Goal: Use online tool/utility: Utilize a website feature to perform a specific function

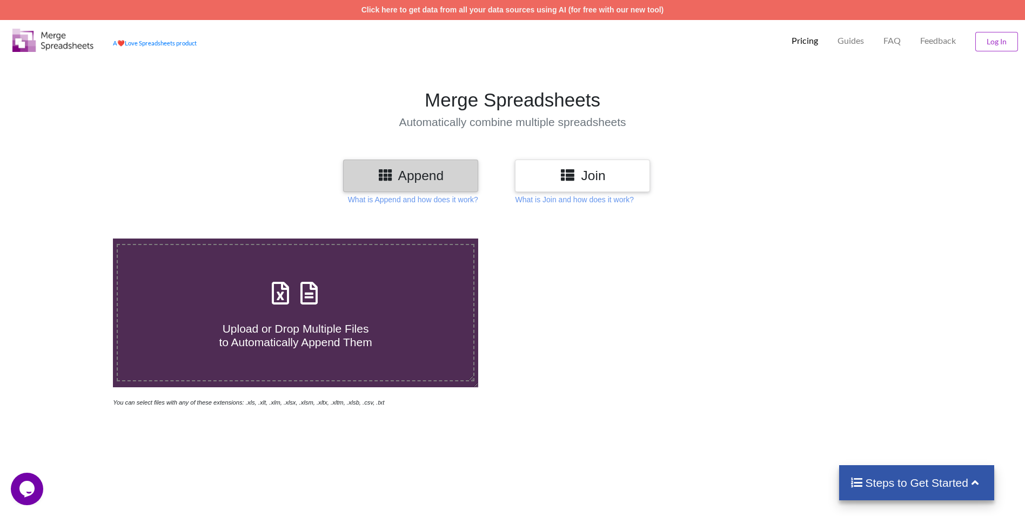
click at [575, 178] on icon at bounding box center [568, 175] width 16 height 14
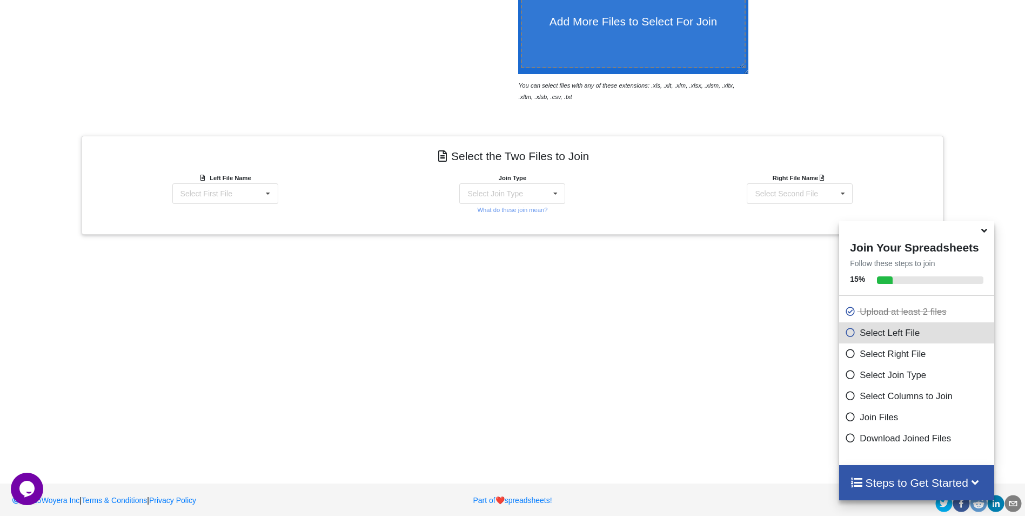
scroll to position [321, 0]
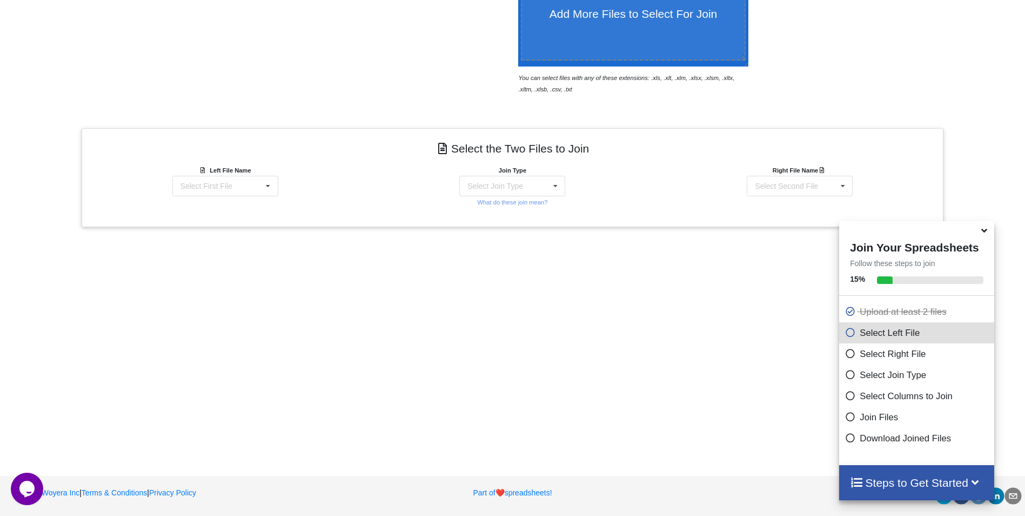
click at [987, 234] on icon at bounding box center [984, 229] width 11 height 10
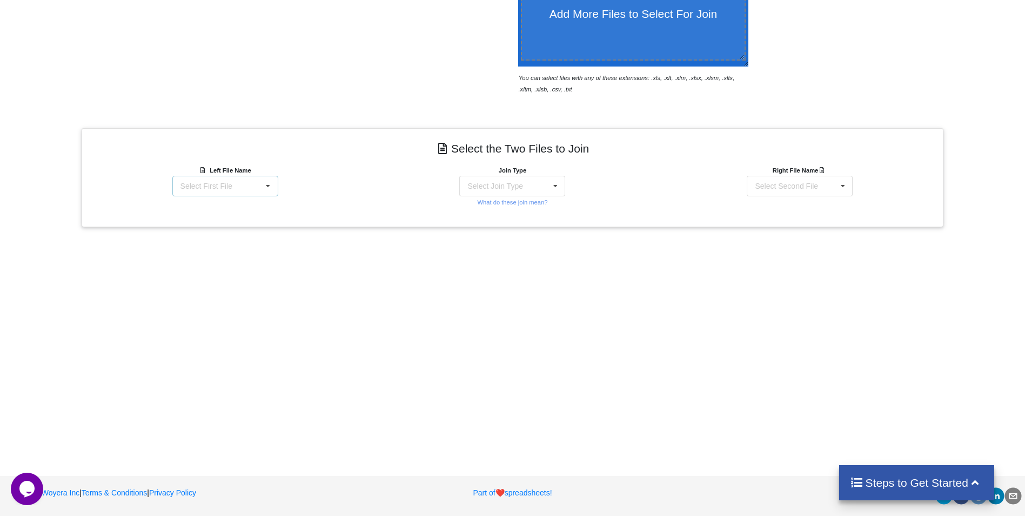
click at [270, 188] on icon at bounding box center [268, 186] width 16 height 20
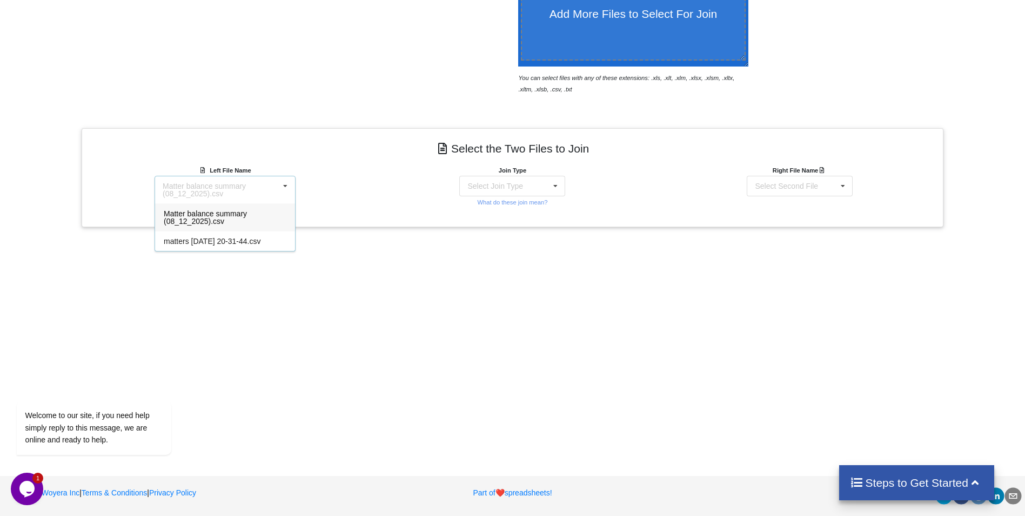
click at [195, 212] on span "Matter balance summary (08_12_2025).csv" at bounding box center [205, 217] width 83 height 16
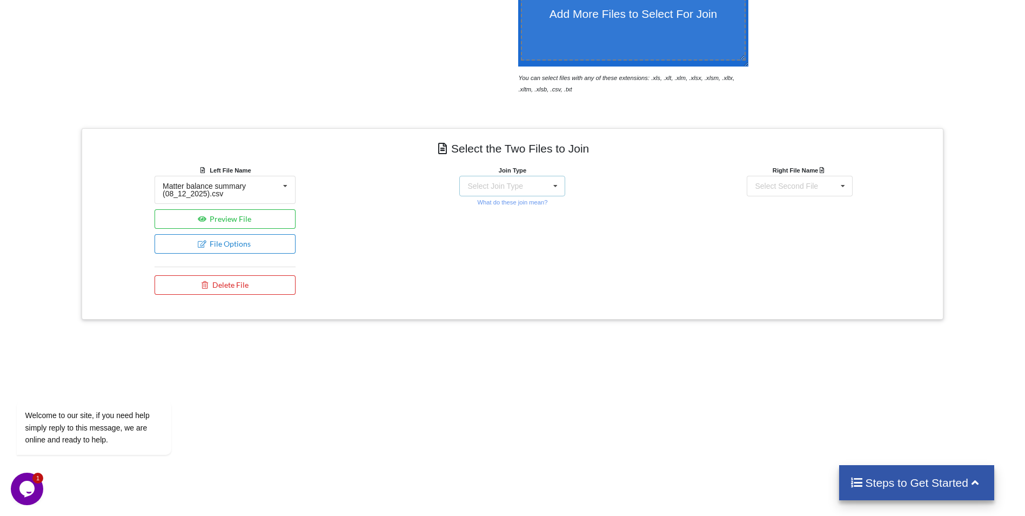
click at [548, 179] on icon at bounding box center [556, 186] width 16 height 20
click at [531, 210] on div "INNER JOIN" at bounding box center [519, 215] width 66 height 11
click at [839, 186] on icon at bounding box center [843, 186] width 16 height 20
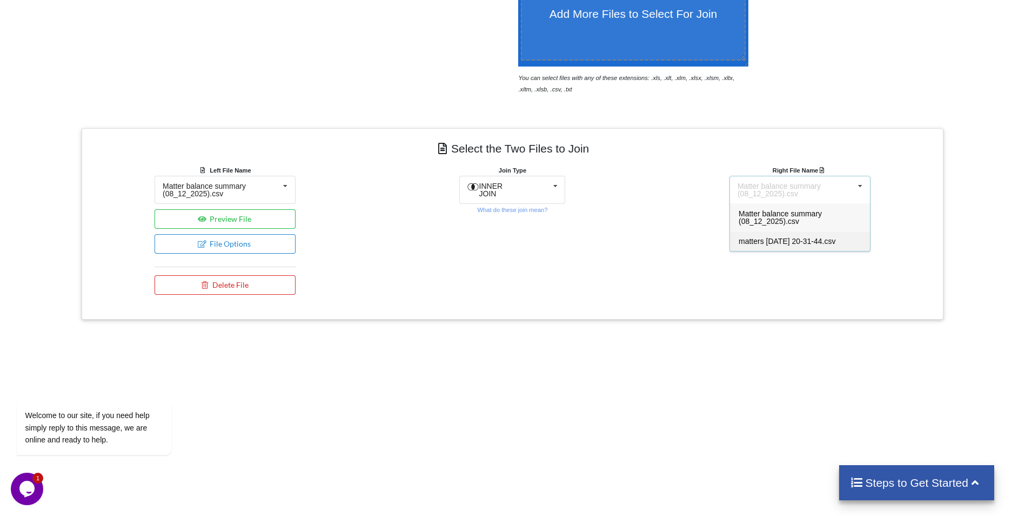
click at [823, 242] on span "matters [DATE] 20-31-44.csv" at bounding box center [787, 241] width 97 height 9
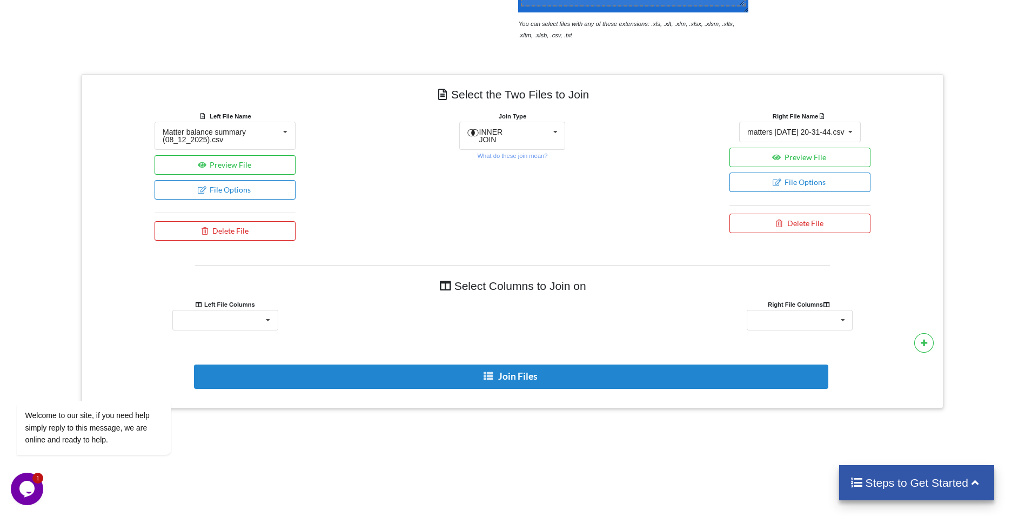
scroll to position [429, 0]
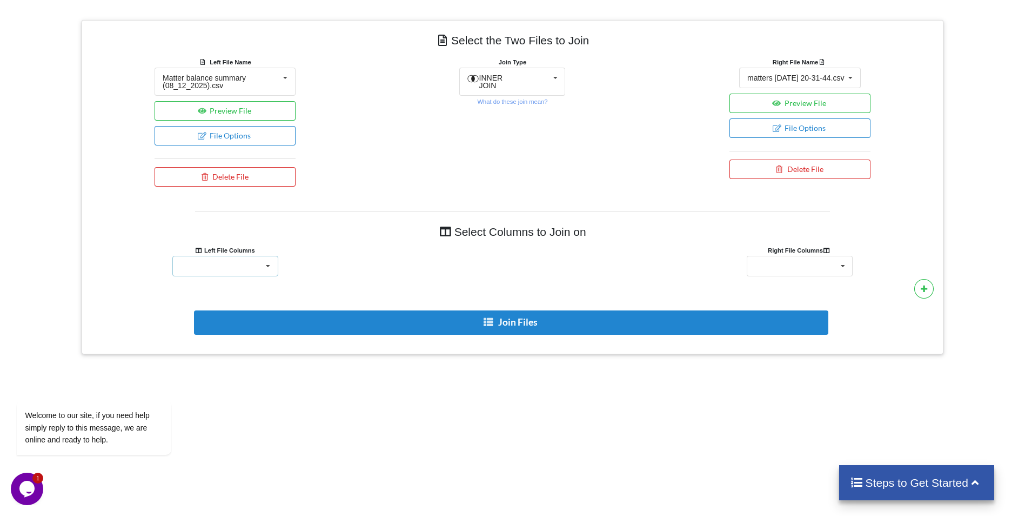
click at [263, 265] on icon at bounding box center [268, 266] width 16 height 20
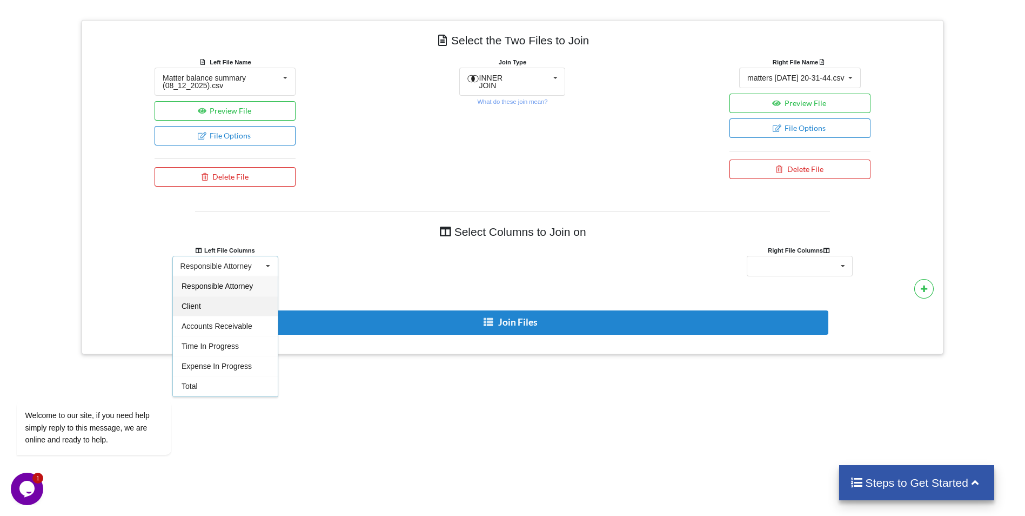
click at [233, 306] on div "Client" at bounding box center [225, 306] width 105 height 20
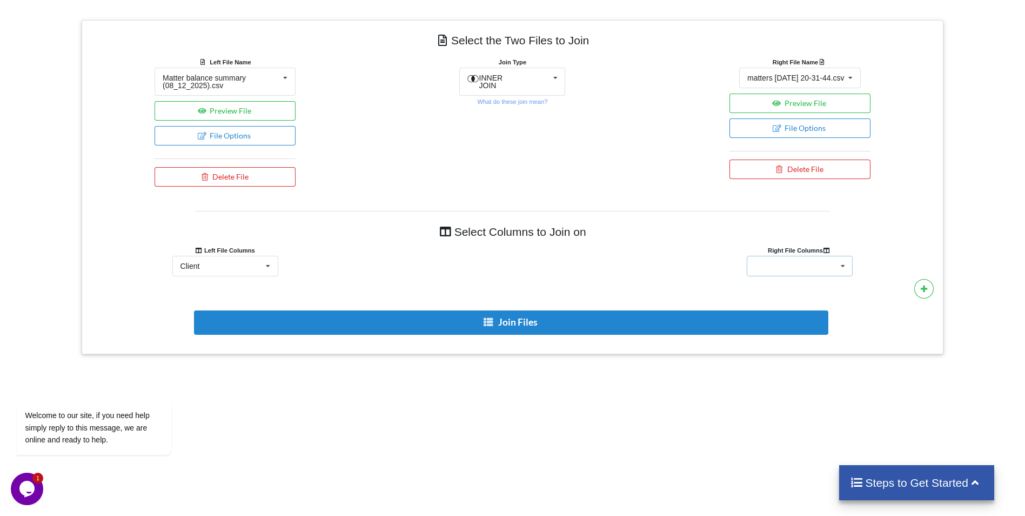
click at [837, 271] on icon at bounding box center [843, 266] width 16 height 20
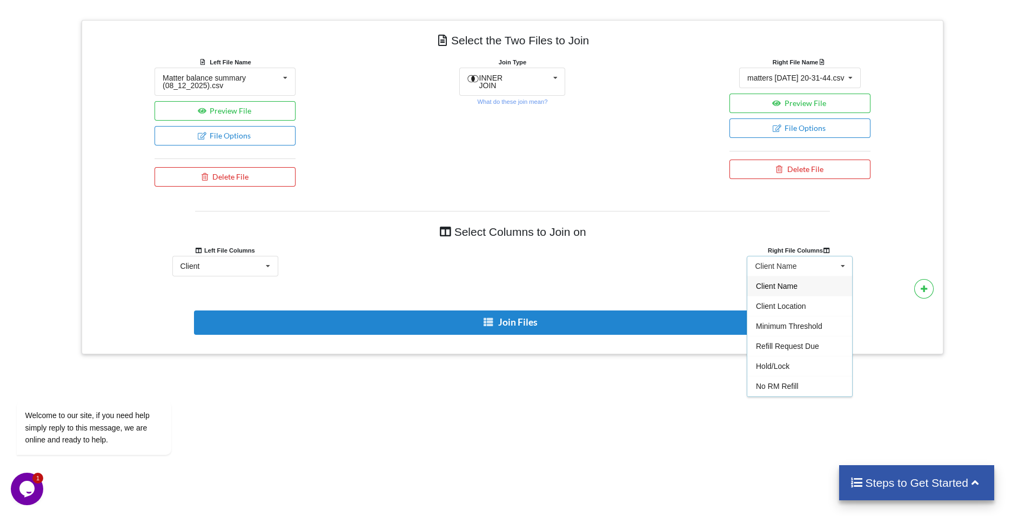
click at [803, 284] on div "Client Name" at bounding box center [800, 286] width 105 height 20
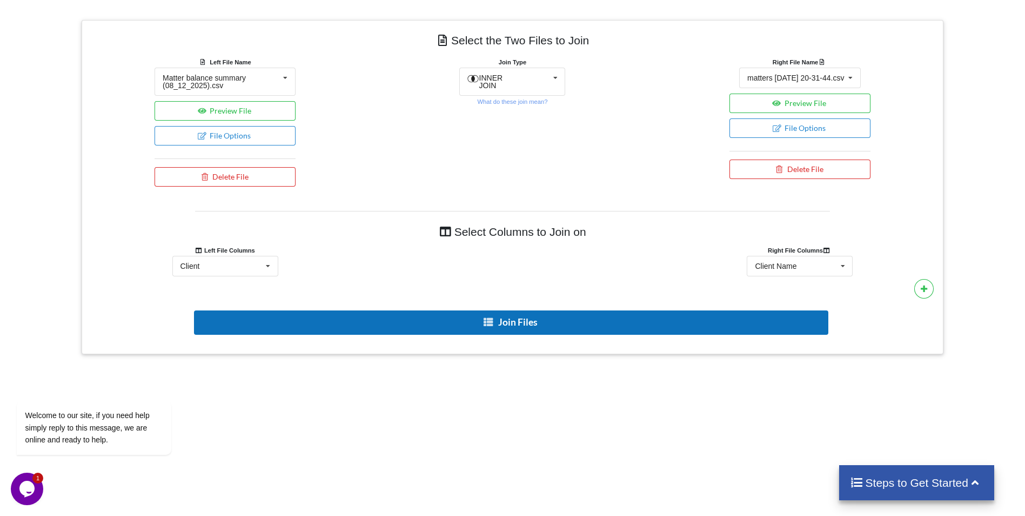
click at [502, 319] on button "Join Files" at bounding box center [511, 322] width 635 height 24
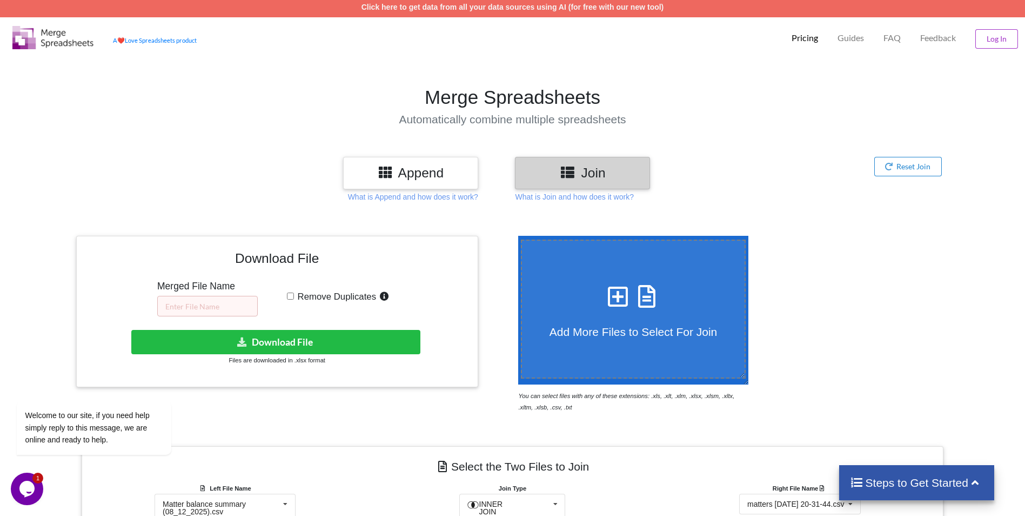
scroll to position [0, 0]
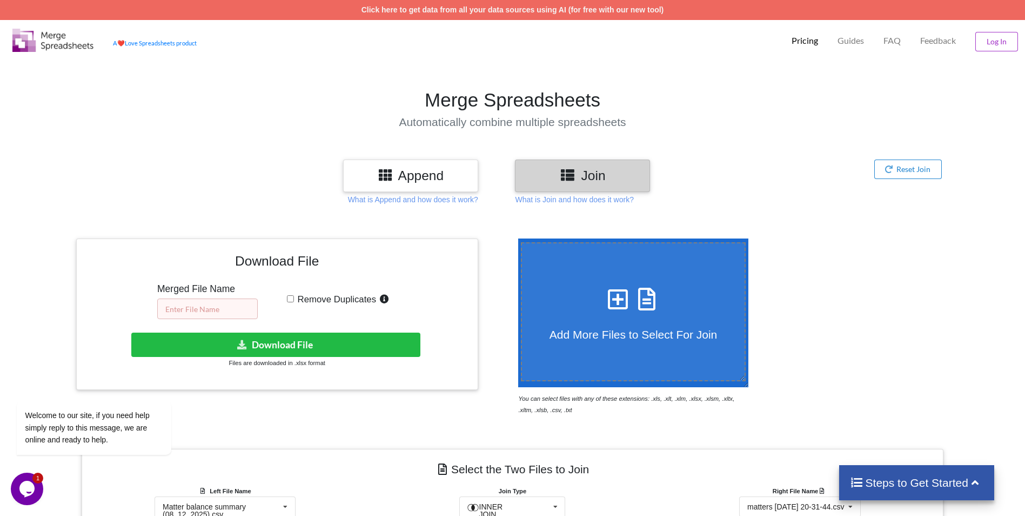
click at [243, 310] on input "text" at bounding box center [207, 308] width 101 height 21
type input "RM 8.12"
click at [289, 299] on input "Remove Duplicates" at bounding box center [290, 298] width 7 height 7
checkbox input "true"
click at [269, 345] on button "Download File" at bounding box center [276, 344] width 290 height 24
